Goal: Find specific page/section: Find specific page/section

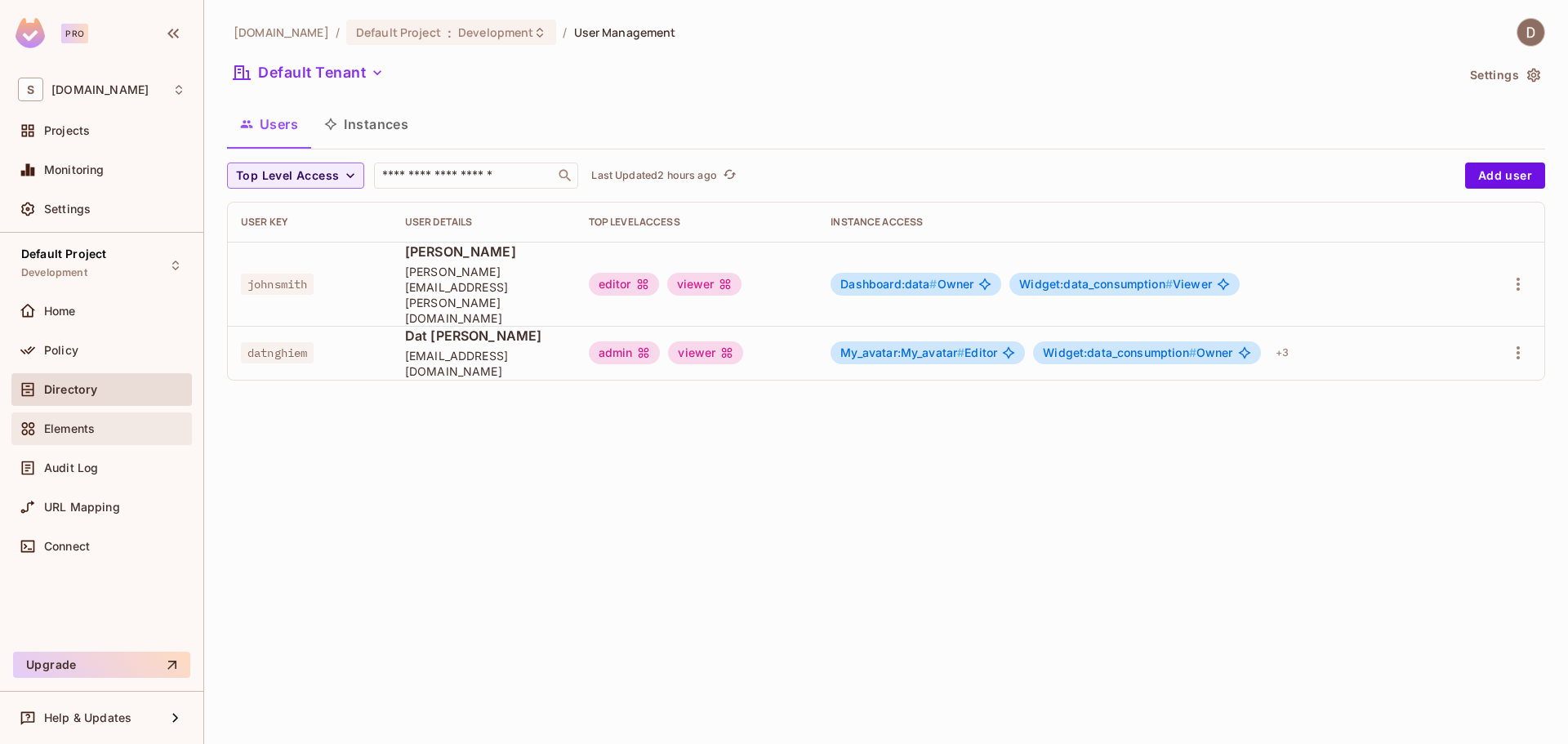
click at [91, 425] on span "Elements" at bounding box center [69, 429] width 51 height 13
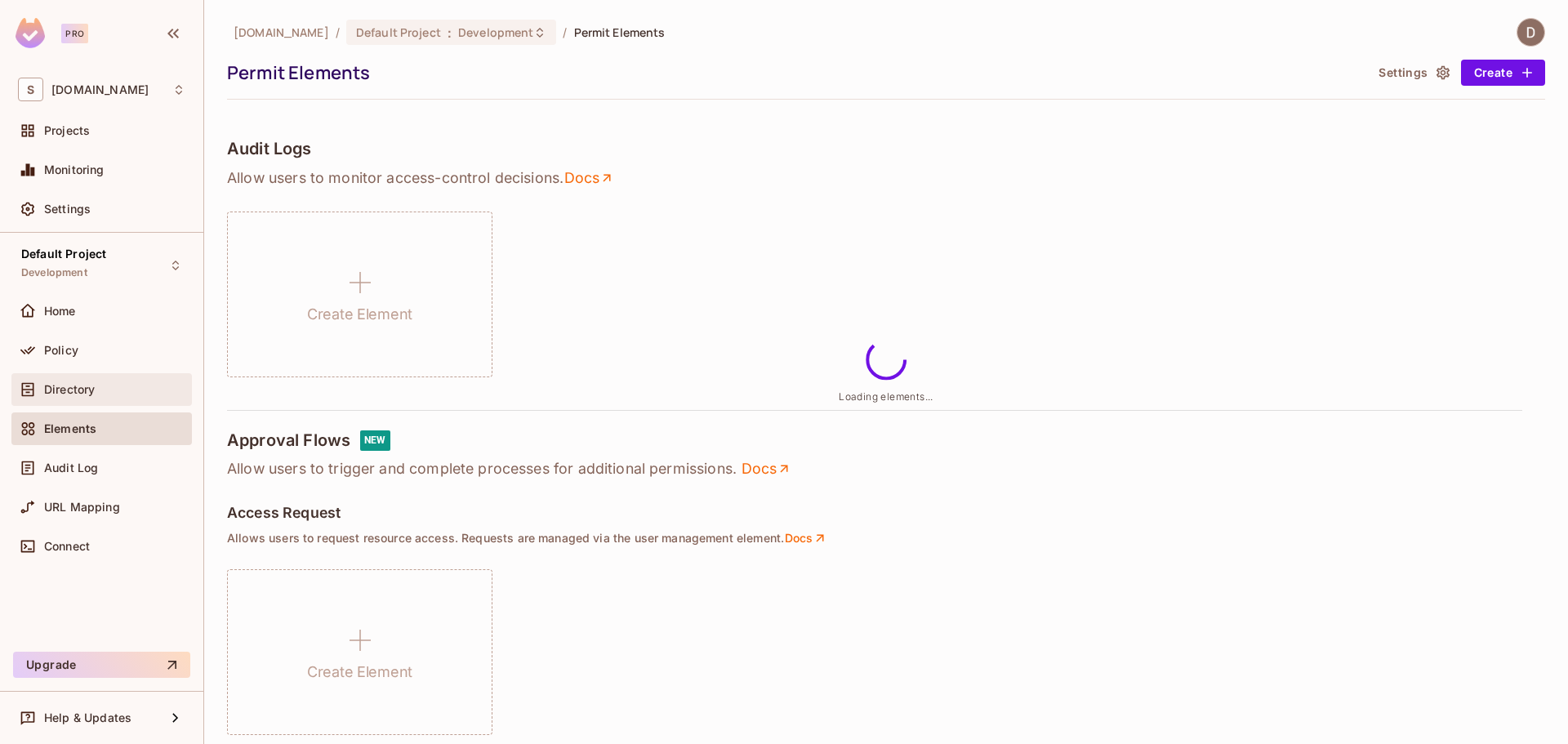
click at [102, 396] on div "Directory" at bounding box center [102, 389] width 168 height 19
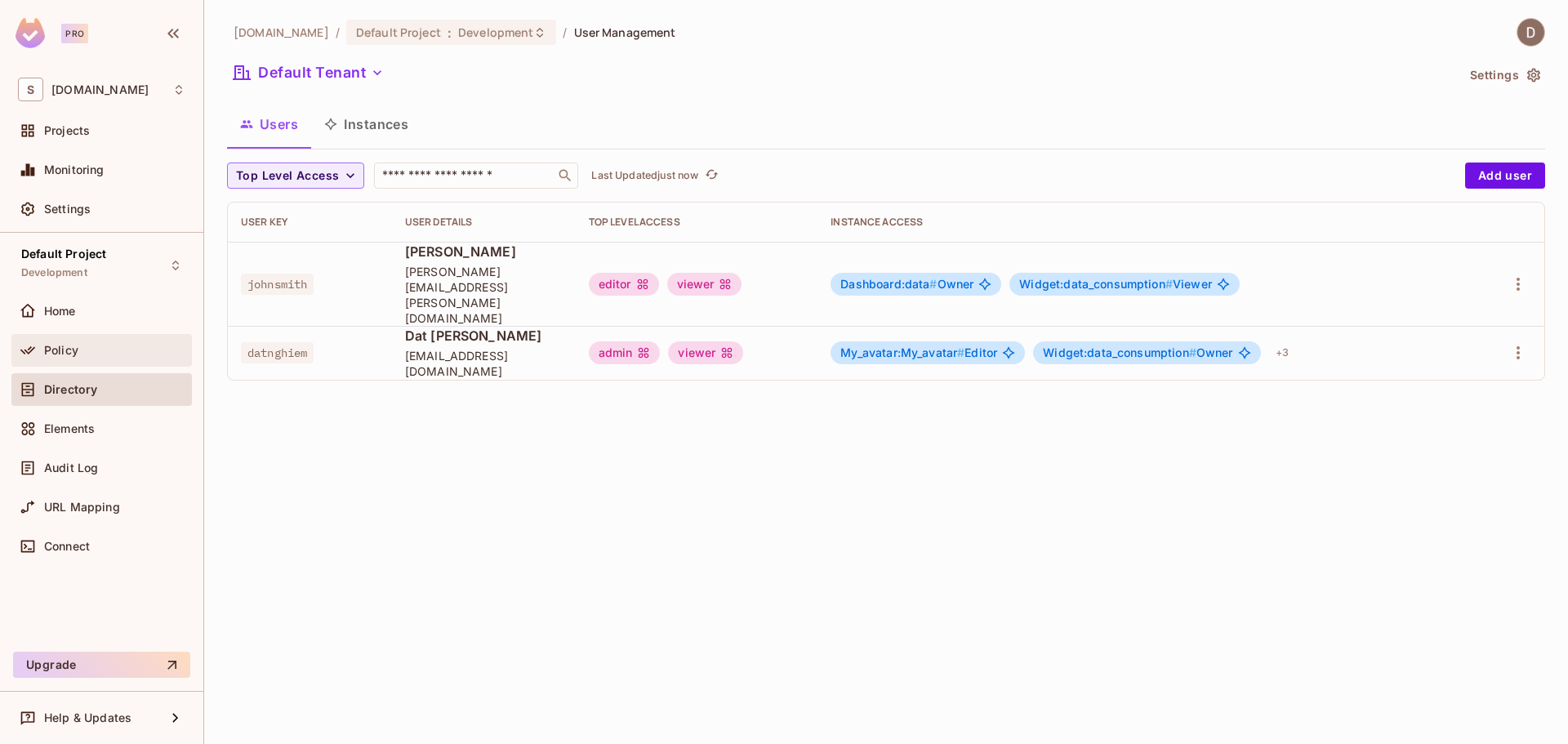
click at [85, 340] on div "Policy" at bounding box center [102, 349] width 168 height 19
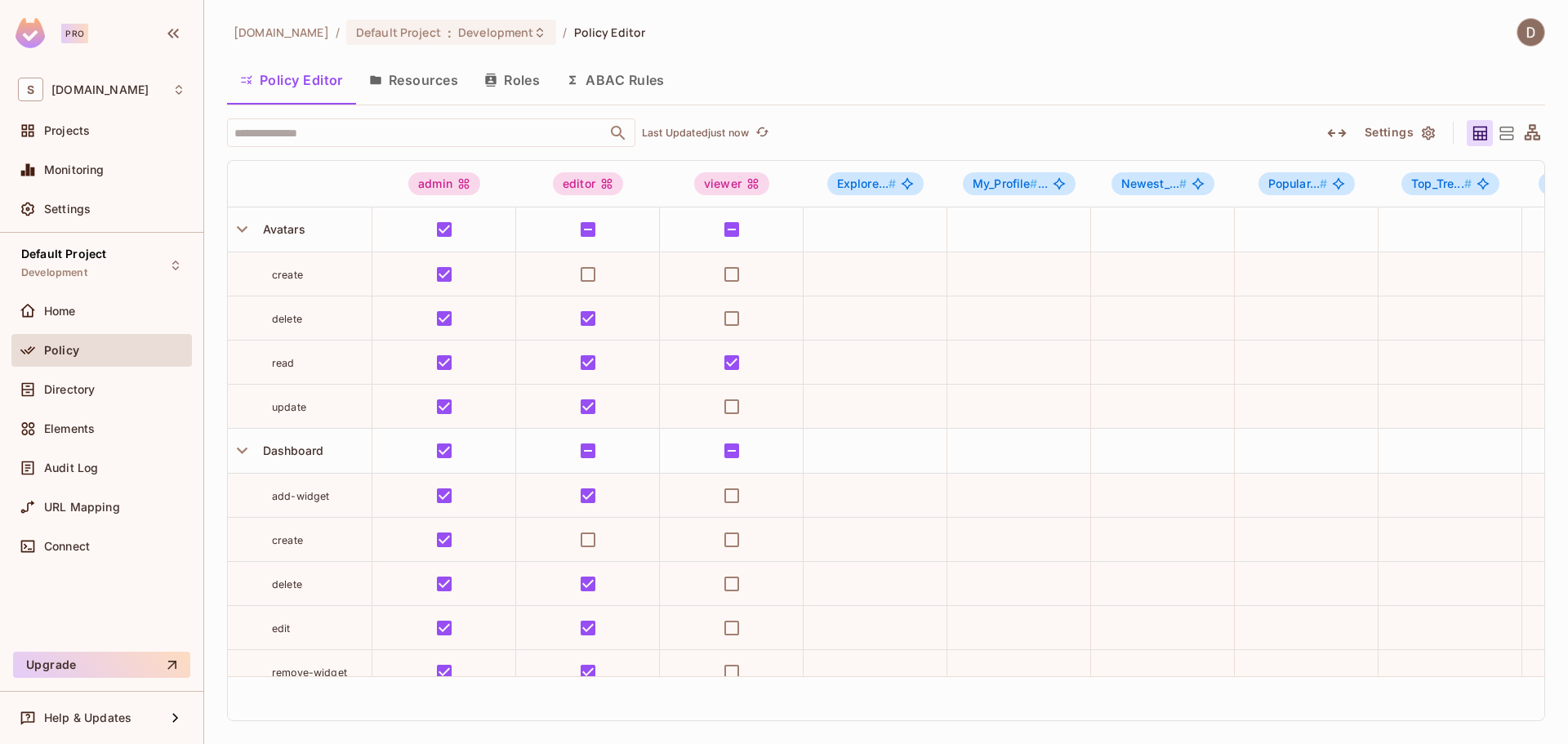
click at [408, 91] on button "Resources" at bounding box center [414, 79] width 115 height 41
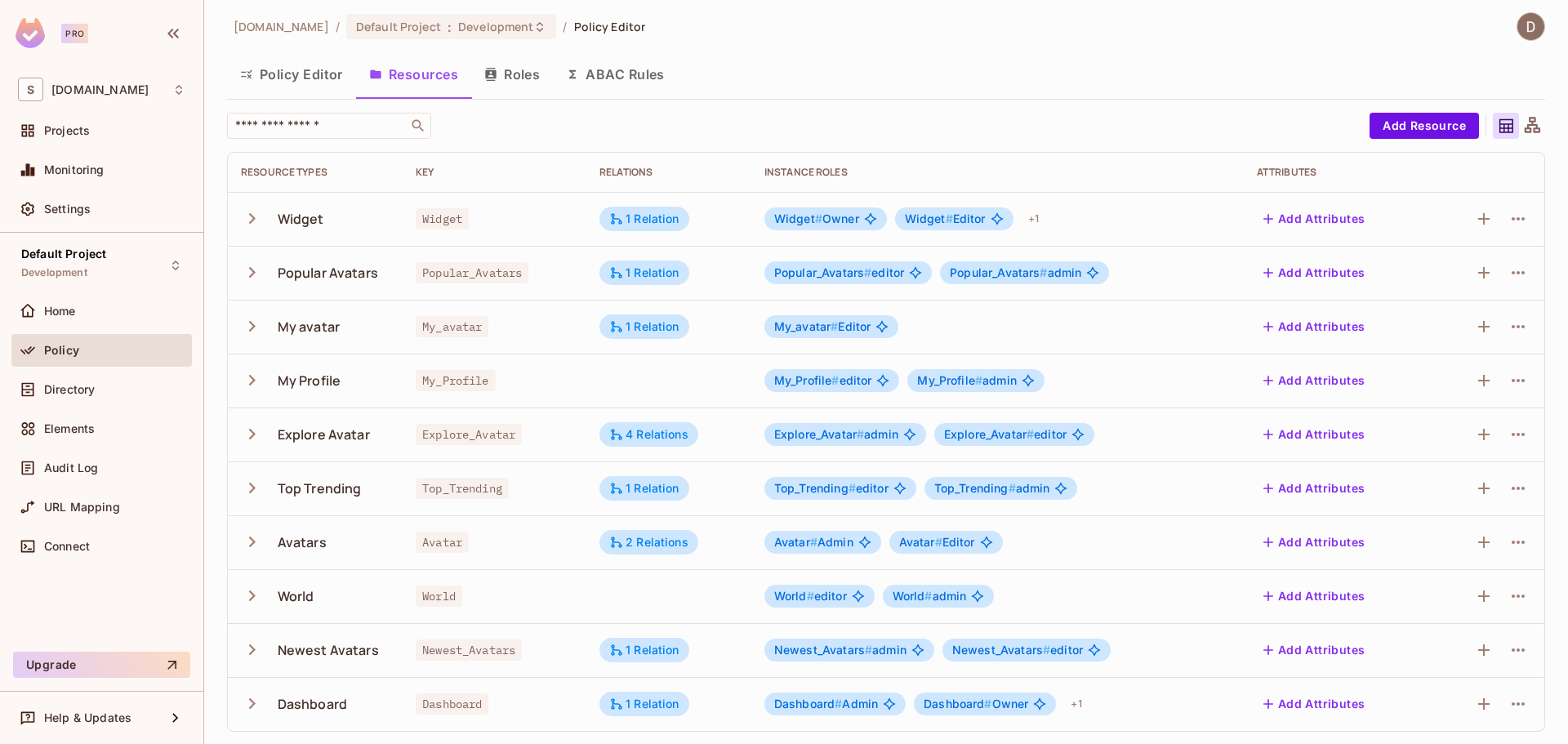
scroll to position [7, 0]
